Goal: Task Accomplishment & Management: Use online tool/utility

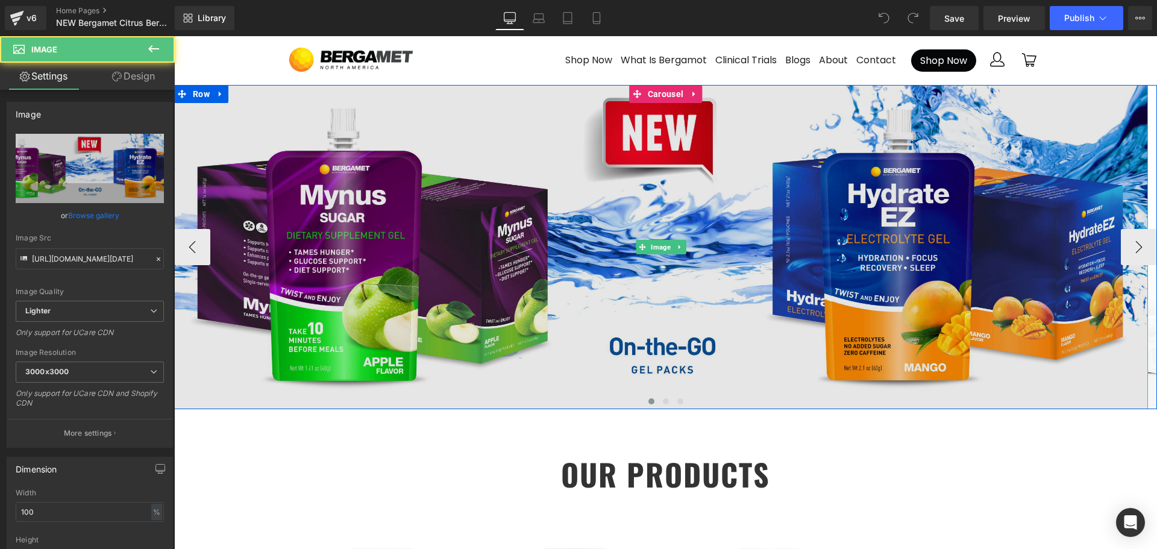
click at [725, 218] on img at bounding box center [661, 247] width 974 height 325
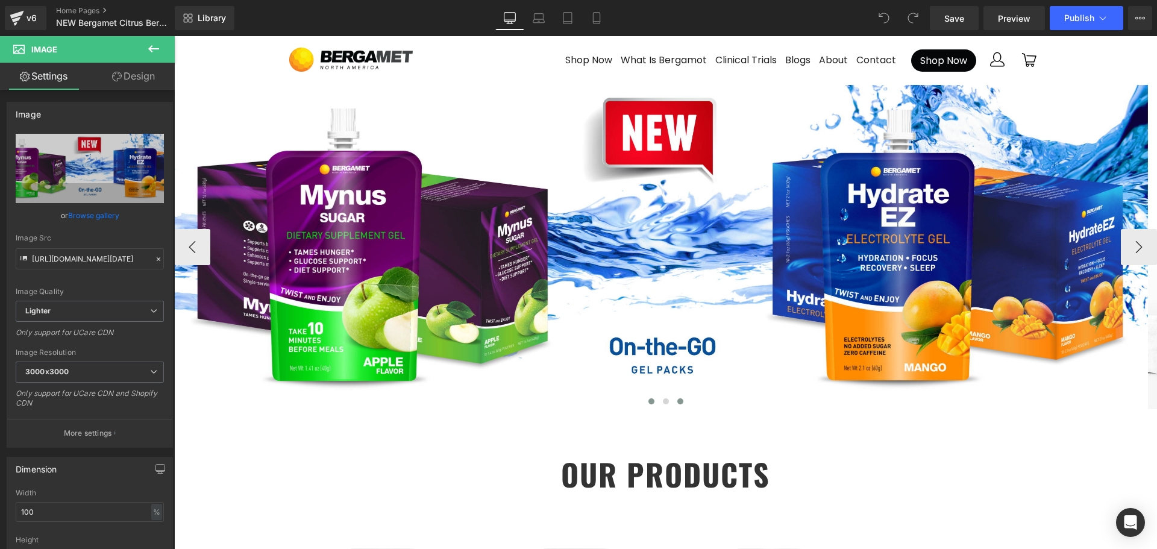
click at [677, 398] on span at bounding box center [680, 401] width 6 height 6
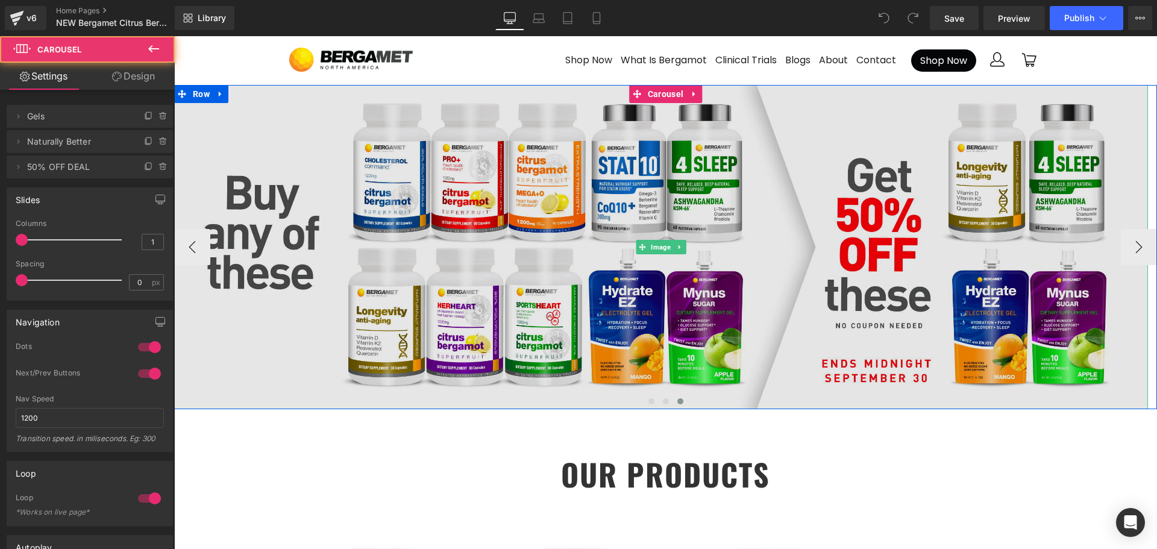
click at [662, 233] on img at bounding box center [661, 247] width 974 height 325
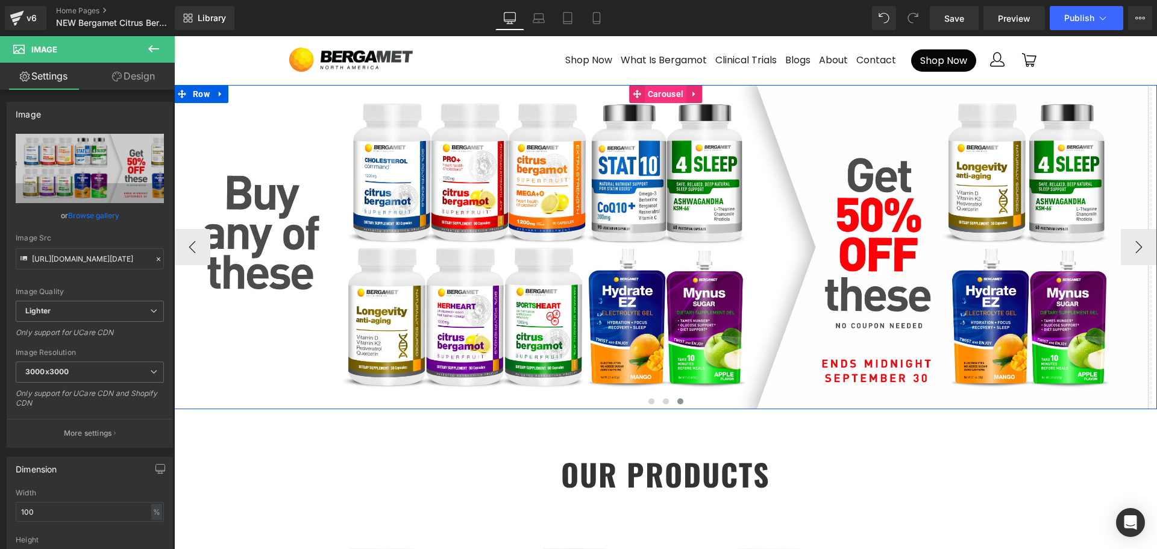
click at [662, 93] on span "Carousel" at bounding box center [666, 94] width 42 height 18
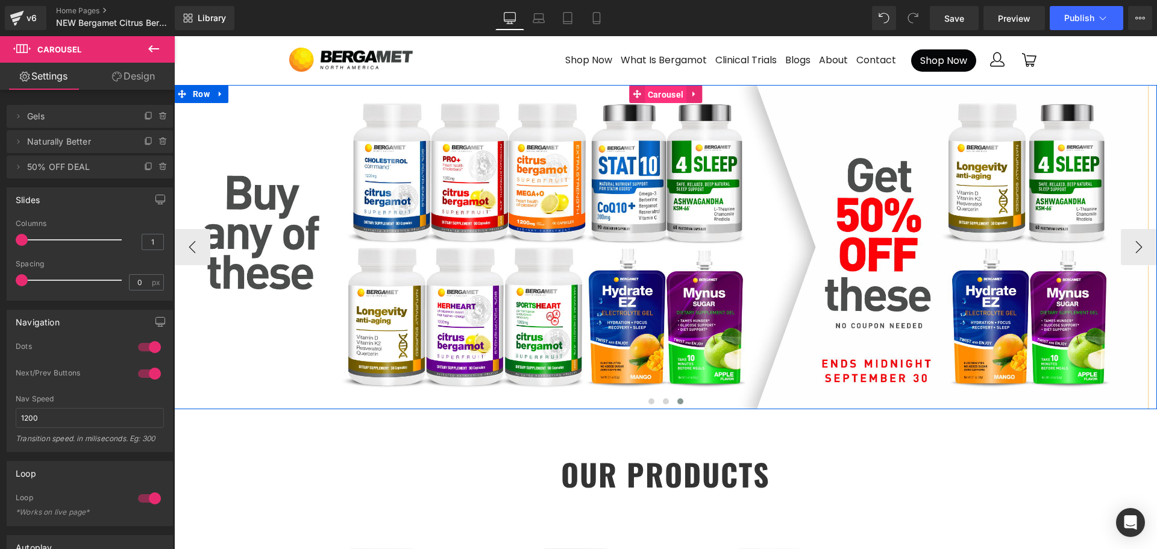
click at [662, 91] on span "Carousel" at bounding box center [666, 95] width 42 height 18
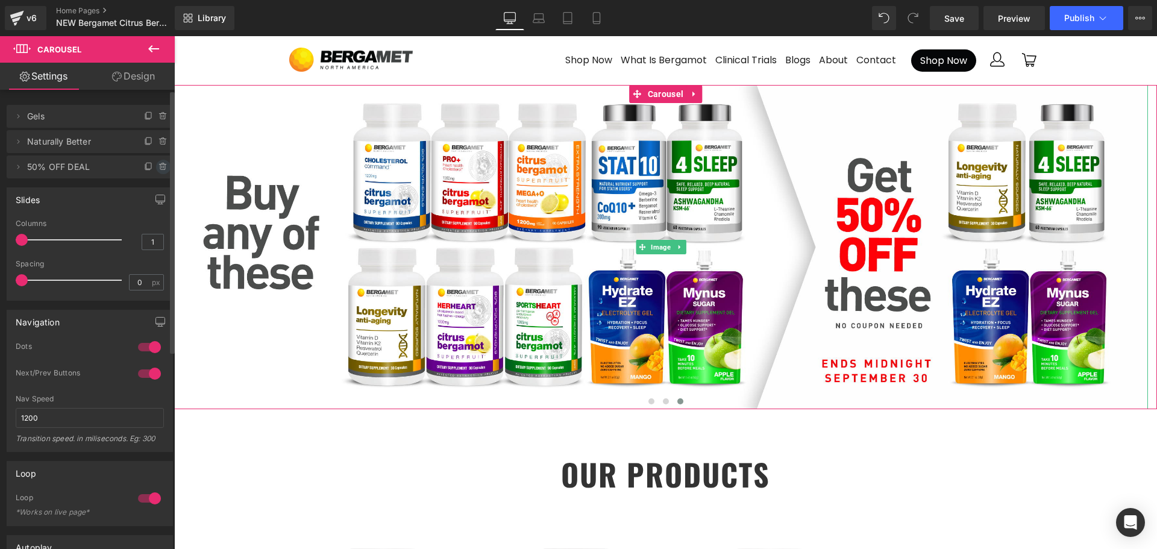
click at [161, 166] on icon at bounding box center [163, 167] width 10 height 10
click at [147, 163] on button "Delete" at bounding box center [150, 168] width 38 height 16
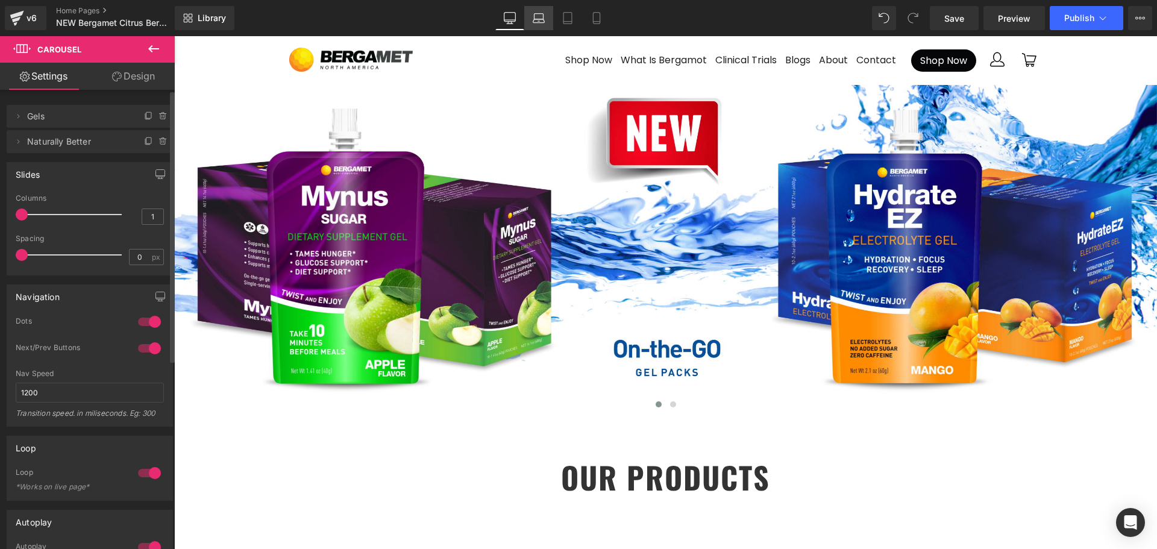
click at [541, 21] on icon at bounding box center [539, 18] width 12 height 12
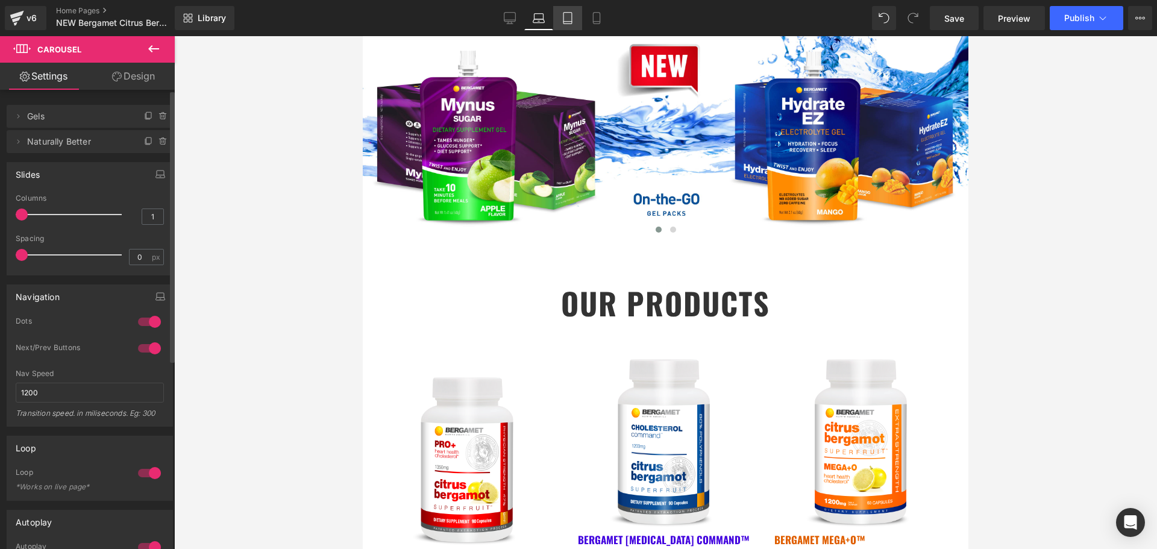
click at [568, 16] on icon at bounding box center [568, 18] width 12 height 12
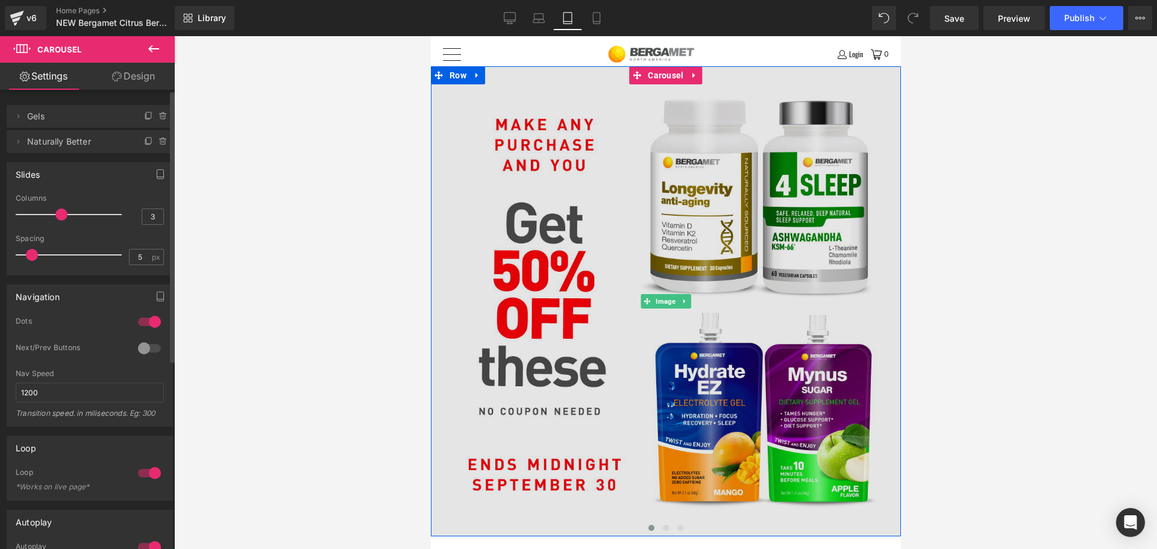
click at [527, 131] on img at bounding box center [665, 301] width 470 height 470
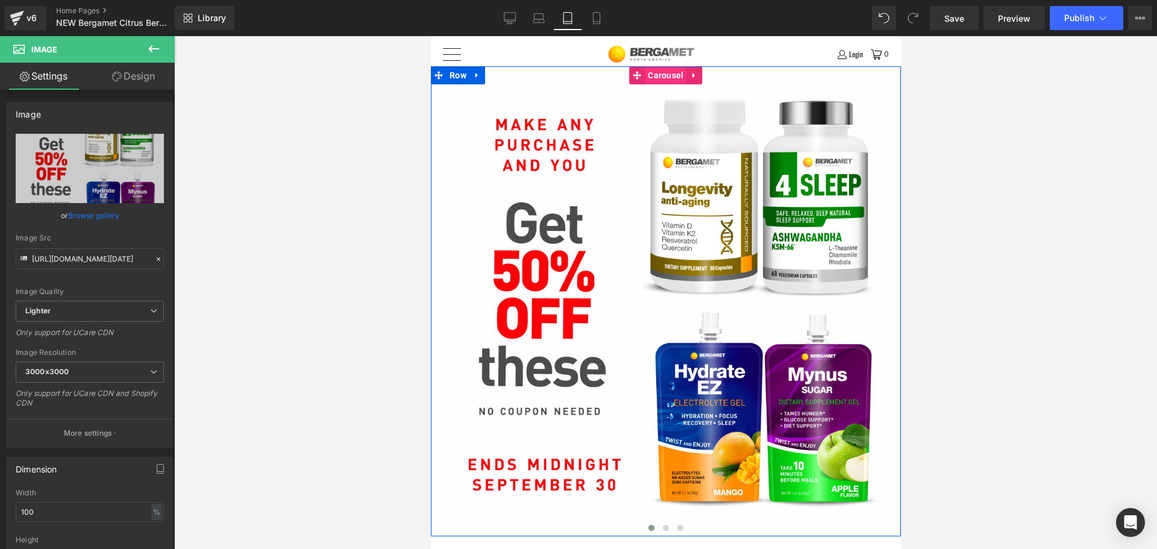
click at [658, 69] on span "Carousel" at bounding box center [665, 75] width 42 height 18
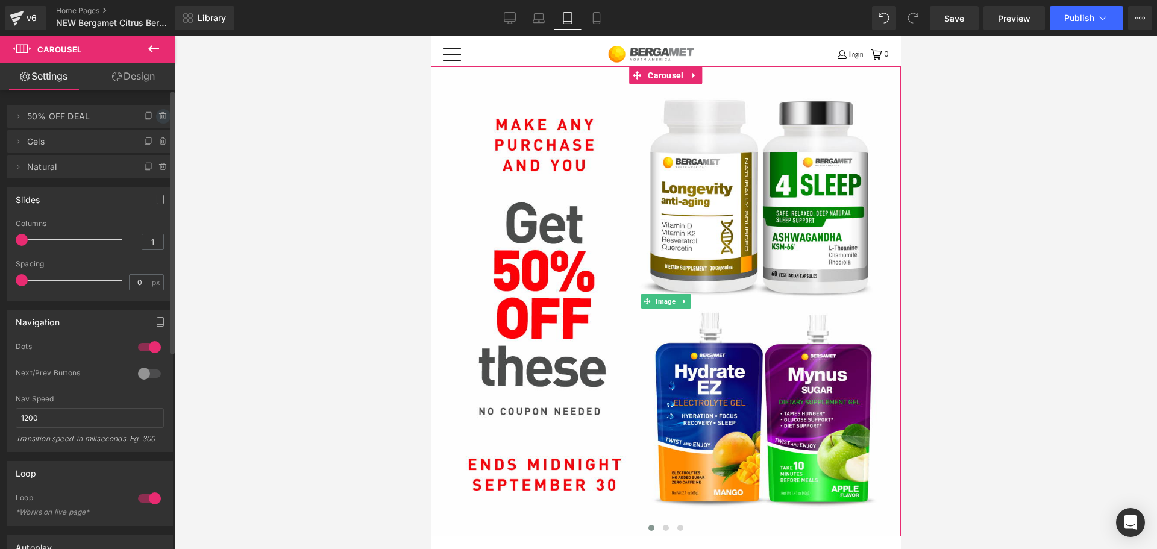
click at [160, 118] on icon at bounding box center [162, 116] width 5 height 5
click at [156, 112] on button "Delete" at bounding box center [150, 117] width 38 height 16
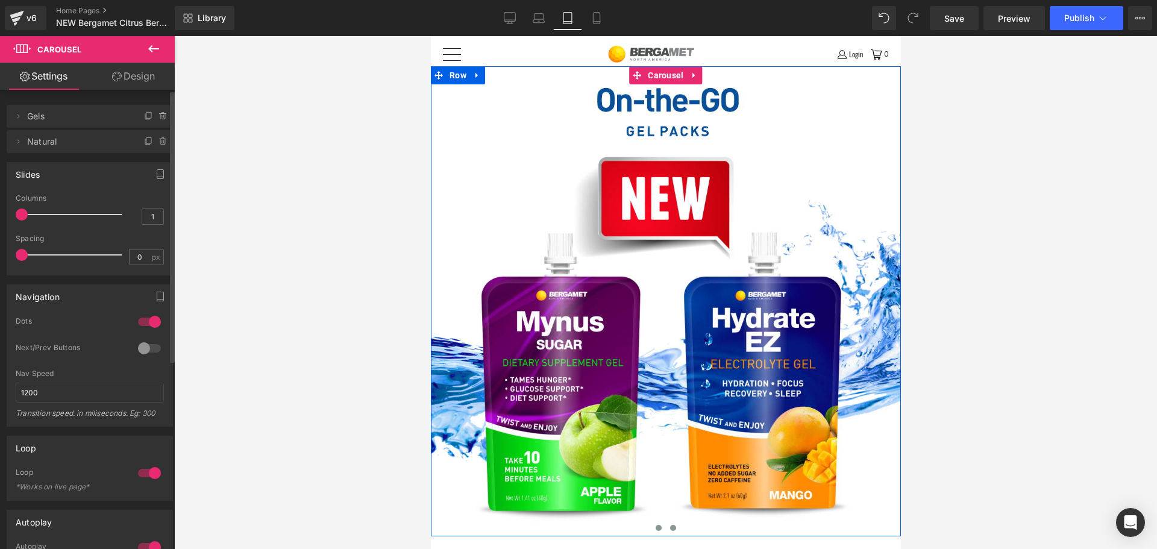
click at [669, 527] on span at bounding box center [672, 528] width 6 height 6
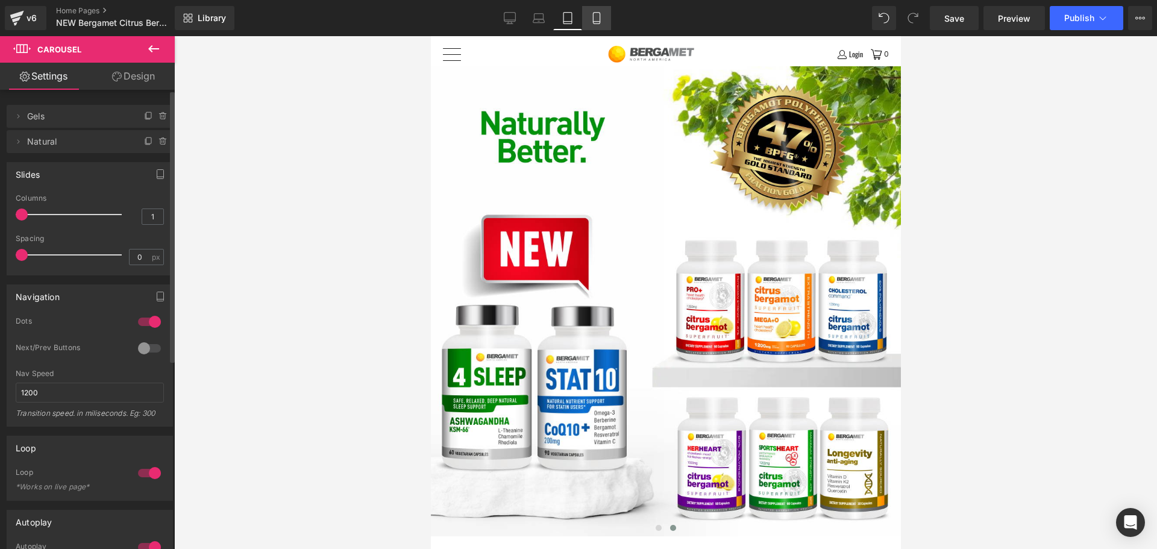
click at [595, 13] on icon at bounding box center [596, 18] width 7 height 11
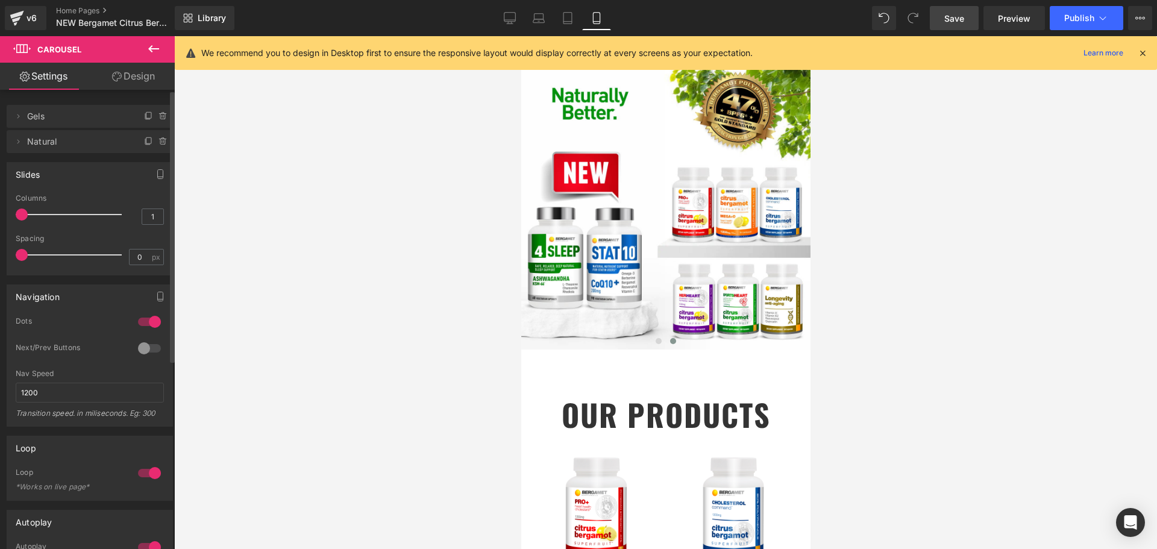
click at [955, 17] on span "Save" at bounding box center [954, 18] width 20 height 13
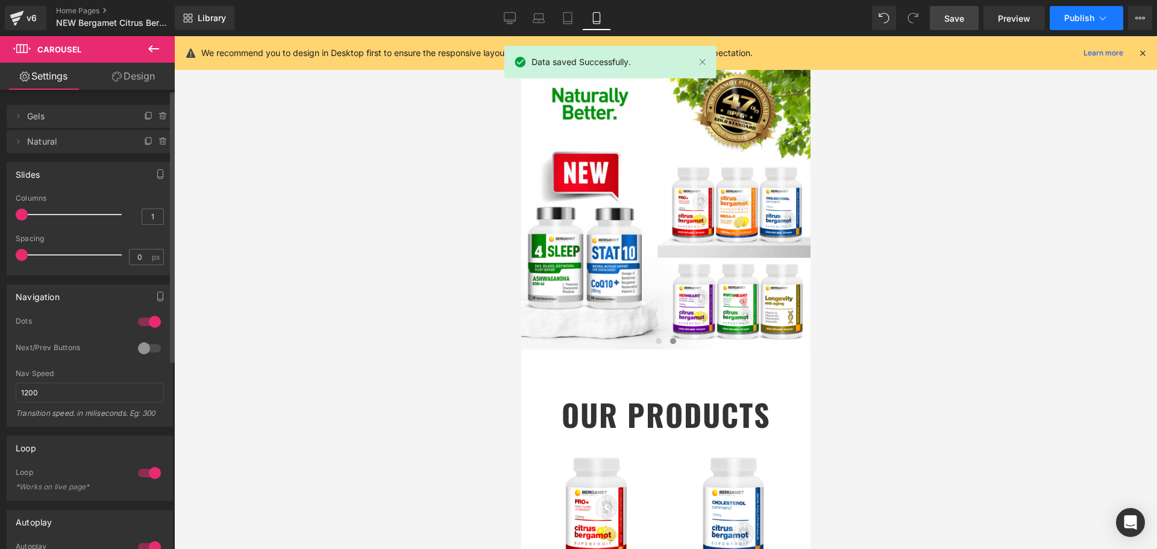
click at [1077, 17] on span "Publish" at bounding box center [1079, 18] width 30 height 10
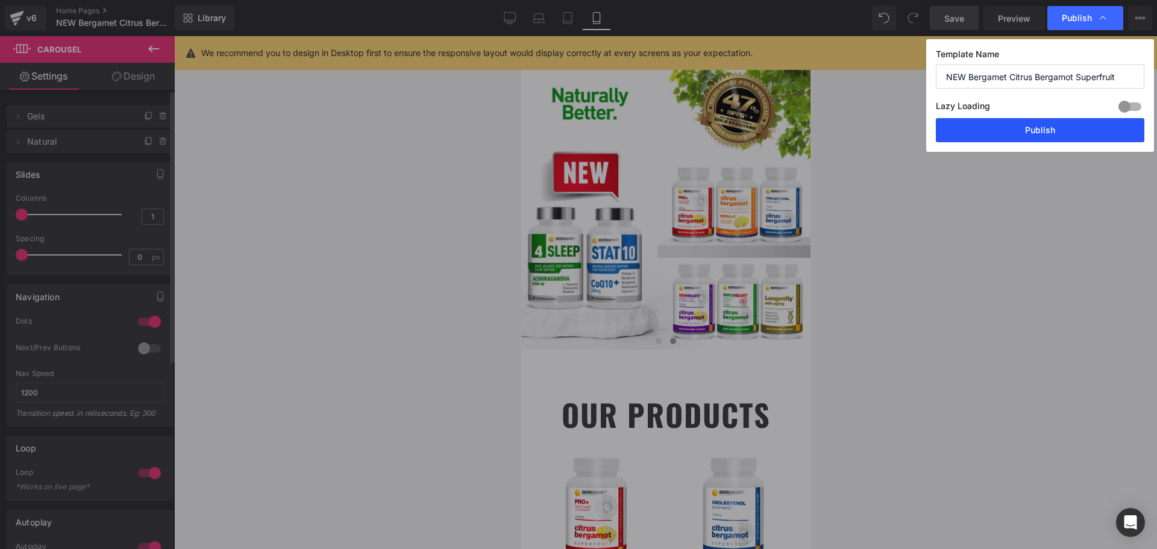
click at [1050, 134] on button "Publish" at bounding box center [1040, 130] width 208 height 24
